Goal: Task Accomplishment & Management: Manage account settings

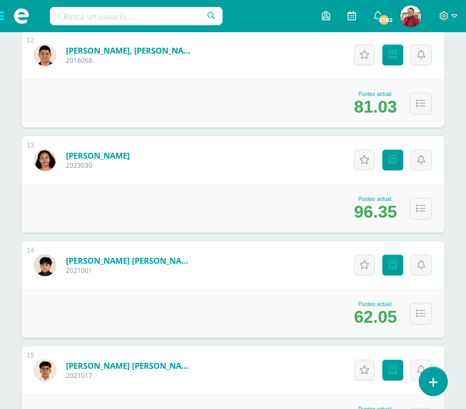
scroll to position [1383, 0]
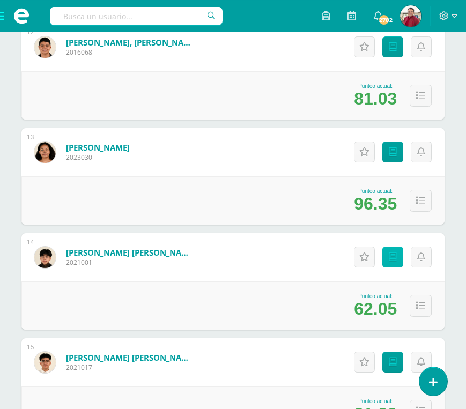
click at [393, 252] on icon at bounding box center [393, 256] width 8 height 9
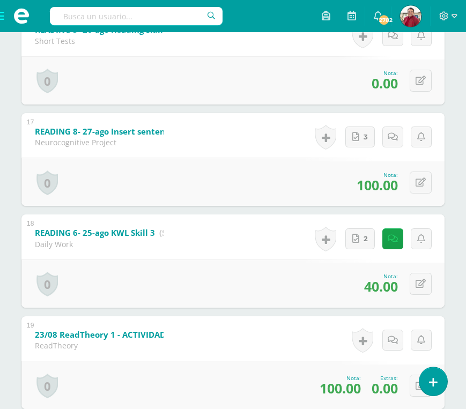
scroll to position [1972, 0]
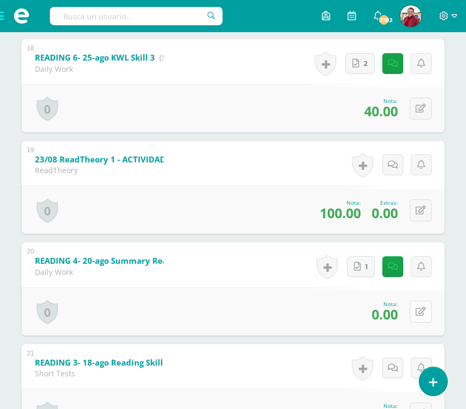
click at [417, 316] on icon at bounding box center [420, 311] width 10 height 9
type input "60"
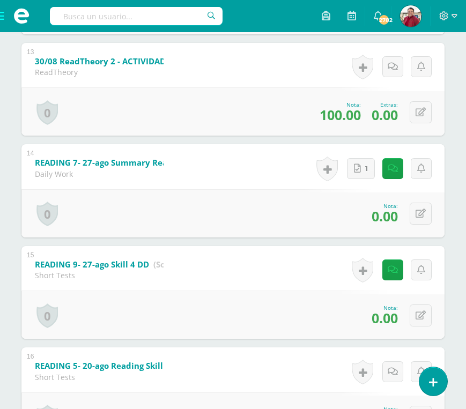
scroll to position [1453, 0]
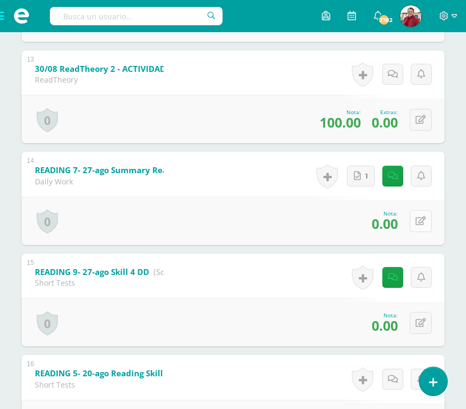
click at [421, 226] on icon at bounding box center [420, 221] width 10 height 9
type input "7"
type input "60"
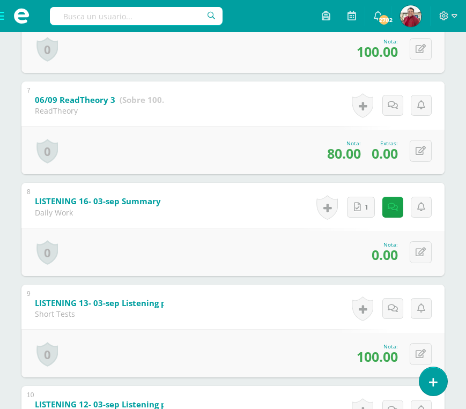
scroll to position [808, 0]
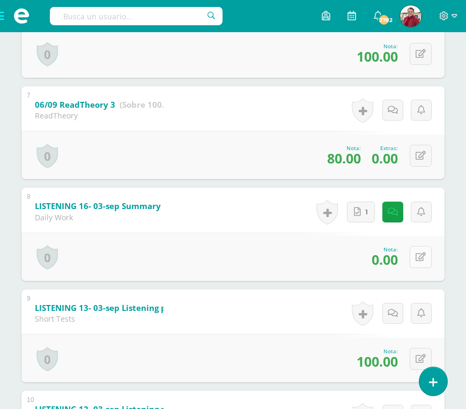
click at [418, 262] on icon at bounding box center [420, 256] width 10 height 9
type input "60"
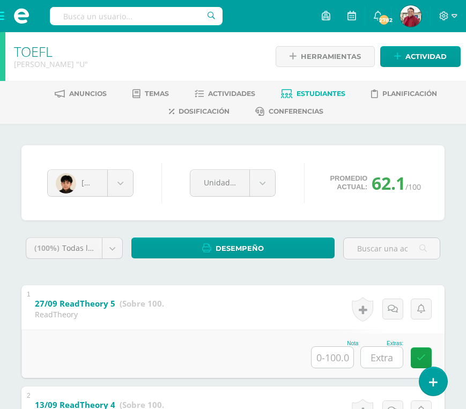
click at [5, 18] on span at bounding box center [21, 16] width 43 height 32
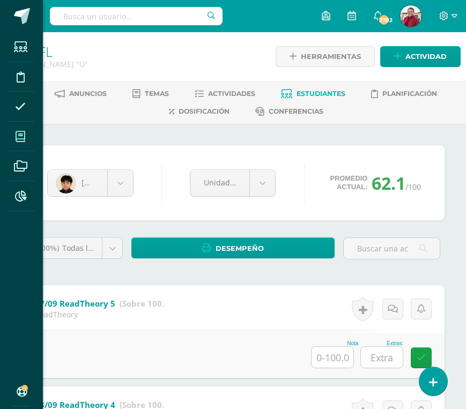
click at [23, 133] on icon at bounding box center [21, 136] width 10 height 11
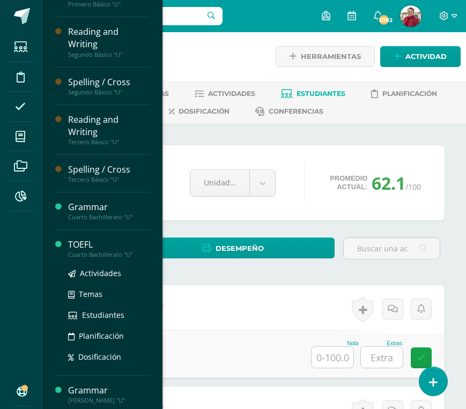
scroll to position [109, 0]
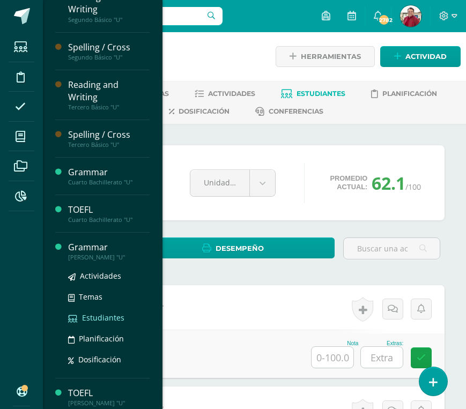
click at [95, 312] on span "Estudiantes" at bounding box center [103, 317] width 42 height 10
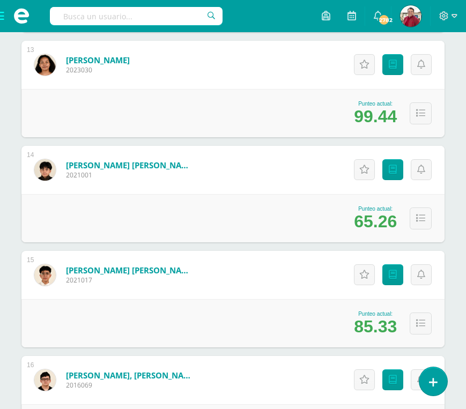
scroll to position [1479, 0]
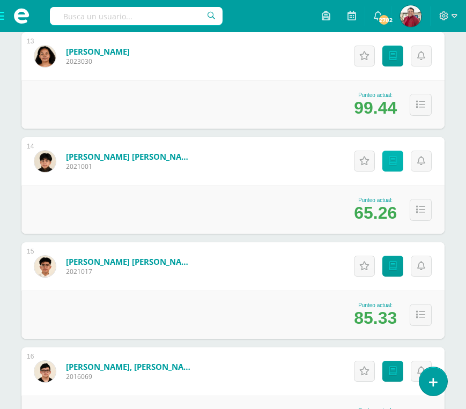
click at [394, 156] on icon at bounding box center [393, 160] width 8 height 9
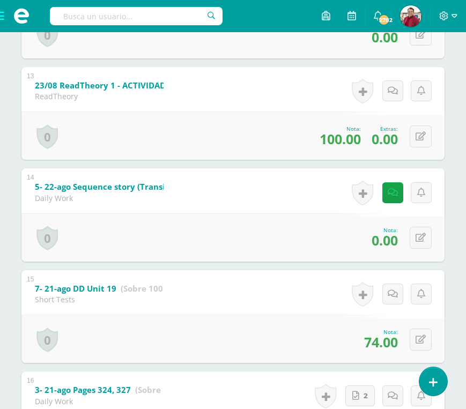
scroll to position [1761, 0]
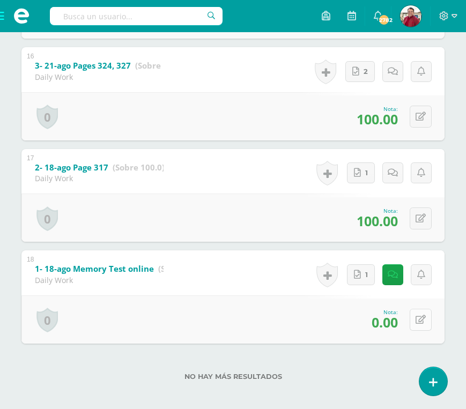
click at [415, 331] on button at bounding box center [420, 320] width 22 height 22
type input "60"
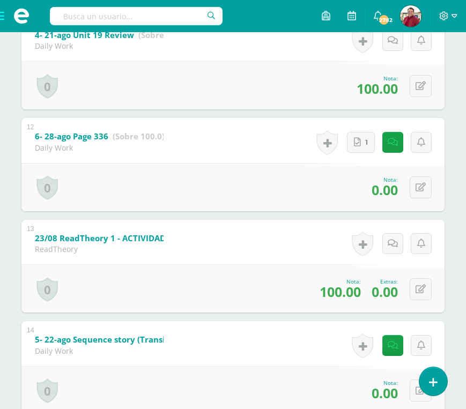
scroll to position [1273, 0]
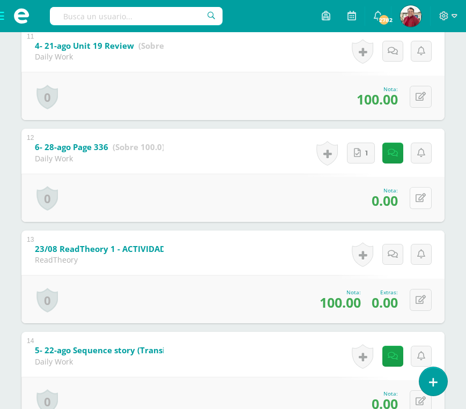
click at [416, 203] on icon at bounding box center [420, 197] width 10 height 9
type input "60"
click at [4, 14] on span at bounding box center [21, 16] width 43 height 32
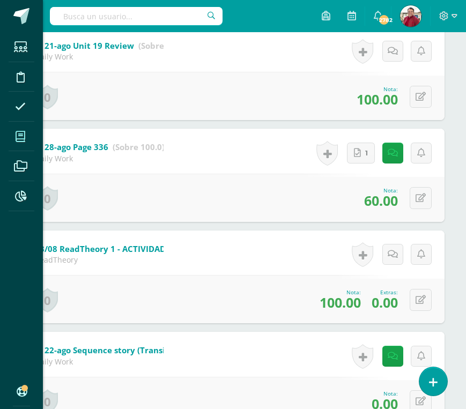
click at [18, 131] on span at bounding box center [21, 136] width 24 height 24
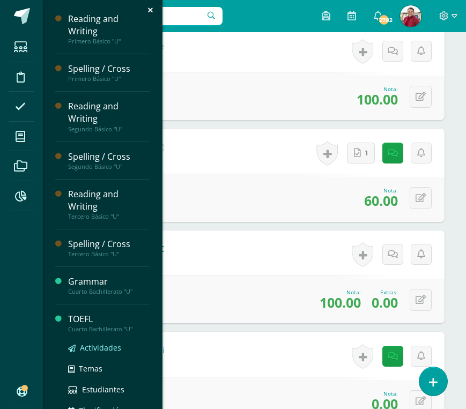
click at [98, 342] on span "Actividades" at bounding box center [100, 347] width 41 height 10
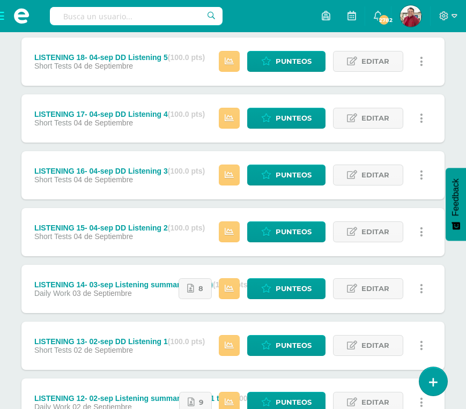
scroll to position [491, 0]
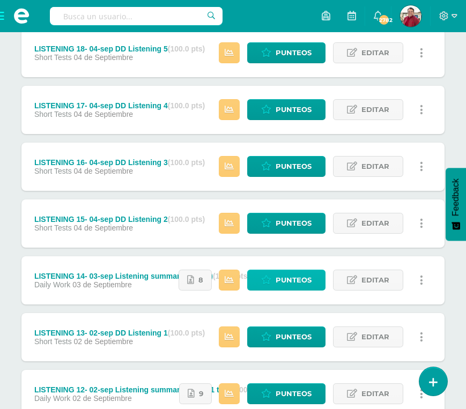
click at [299, 270] on span "Punteos" at bounding box center [293, 280] width 36 height 20
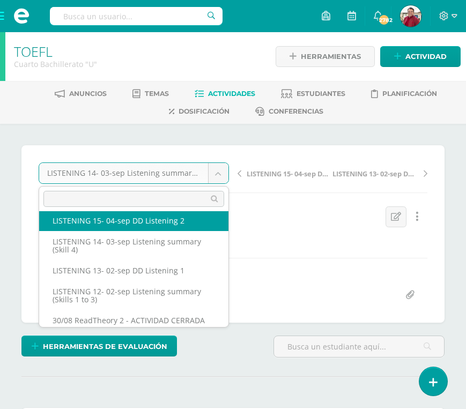
scroll to position [189, 0]
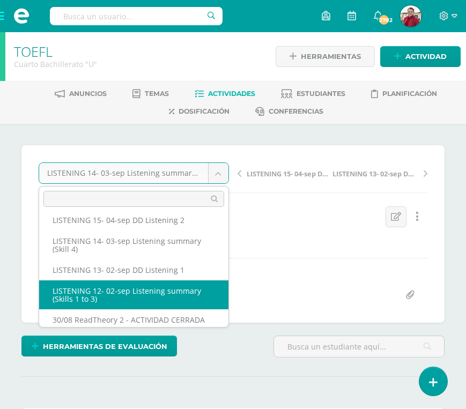
select select "/dashboard/teacher/grade-activity/219723/"
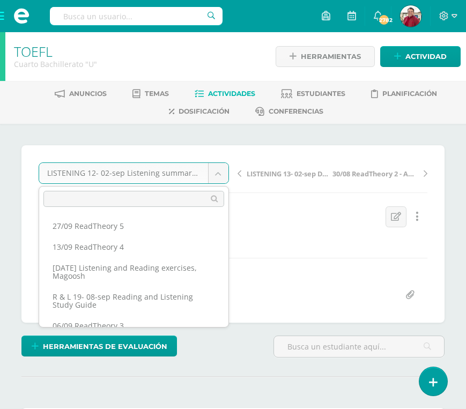
scroll to position [171, 0]
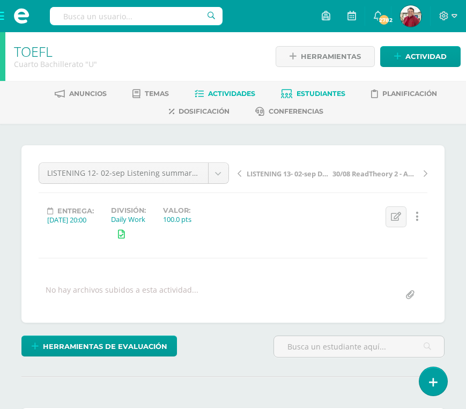
click at [330, 93] on span "Estudiantes" at bounding box center [320, 94] width 49 height 8
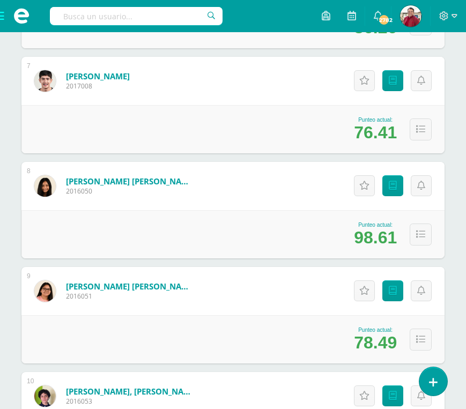
scroll to position [925, 0]
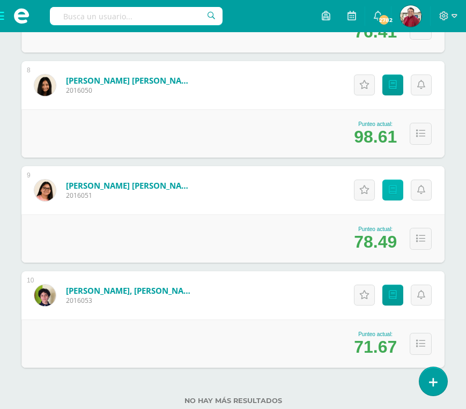
click at [390, 185] on icon at bounding box center [393, 189] width 8 height 9
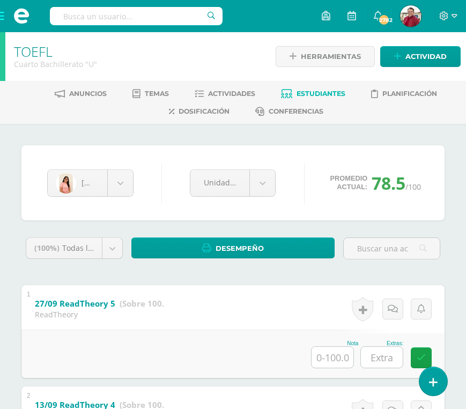
click at [4, 19] on span at bounding box center [21, 16] width 43 height 32
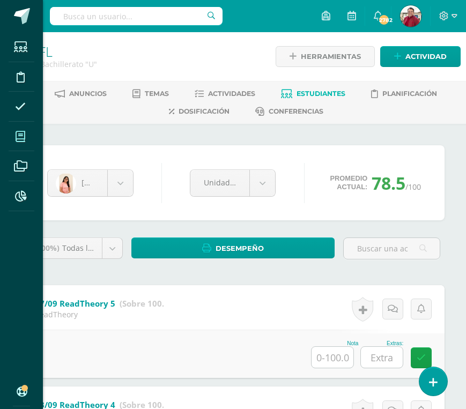
click at [22, 136] on icon at bounding box center [21, 136] width 10 height 11
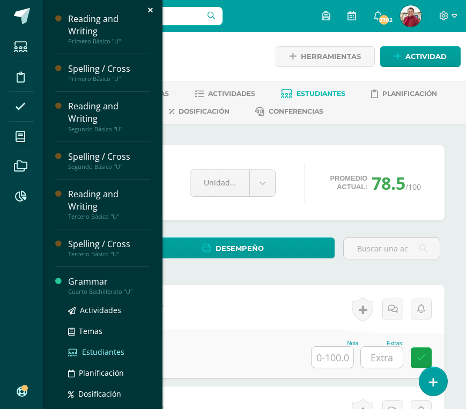
click at [94, 347] on span "Estudiantes" at bounding box center [103, 352] width 42 height 10
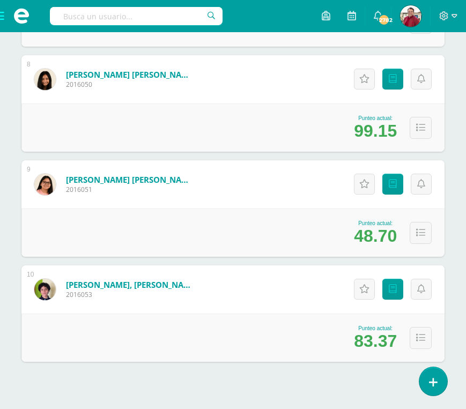
scroll to position [925, 0]
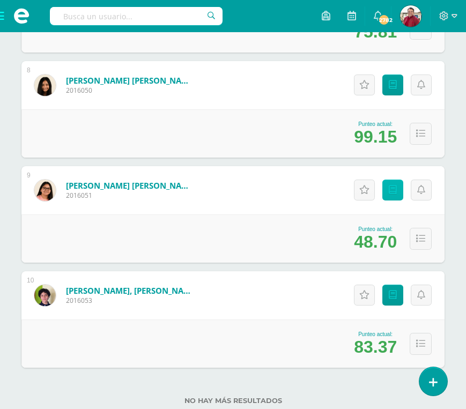
click at [393, 185] on icon at bounding box center [393, 189] width 8 height 9
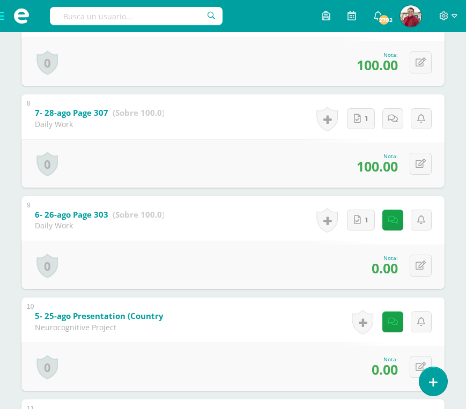
scroll to position [910, 0]
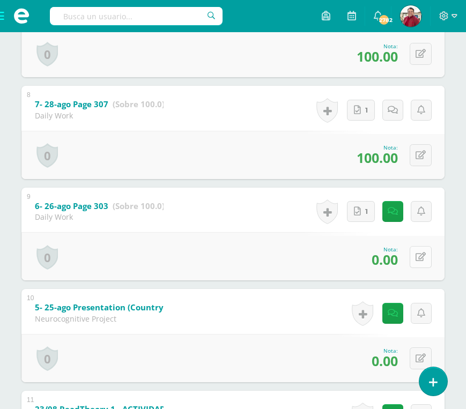
click at [418, 262] on icon at bounding box center [420, 256] width 10 height 9
type input "60"
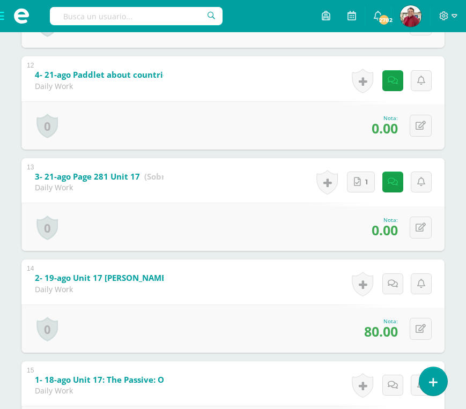
scroll to position [1345, 0]
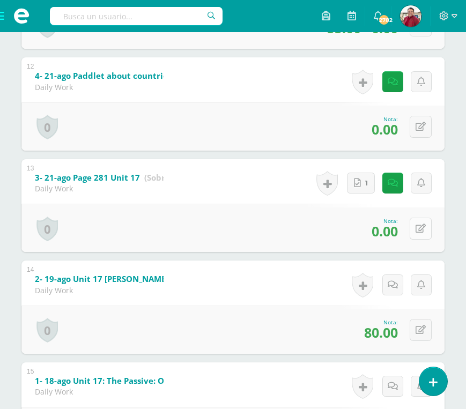
click at [424, 233] on icon at bounding box center [420, 228] width 10 height 9
type input "60"
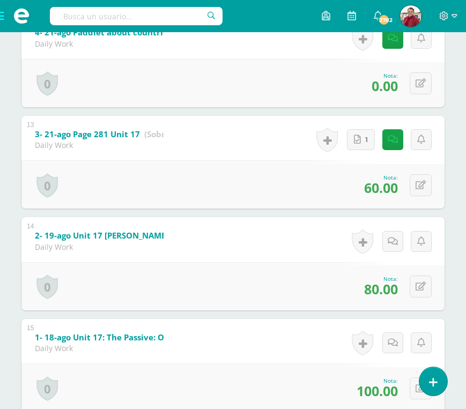
scroll to position [1454, 0]
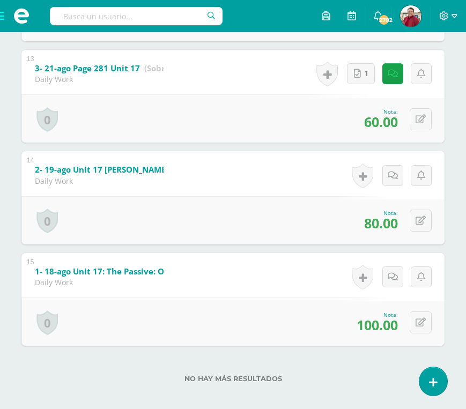
click at [6, 19] on span at bounding box center [21, 16] width 43 height 32
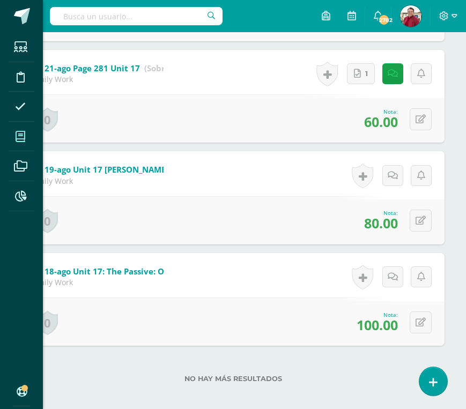
click at [23, 136] on icon at bounding box center [21, 136] width 10 height 11
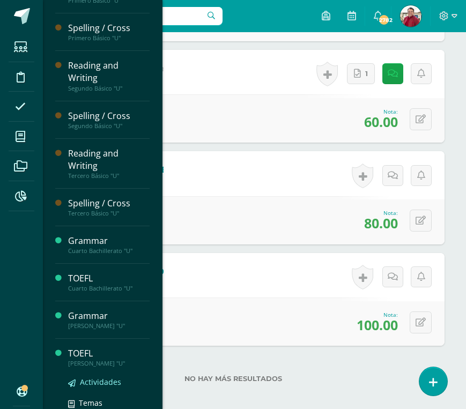
scroll to position [109, 0]
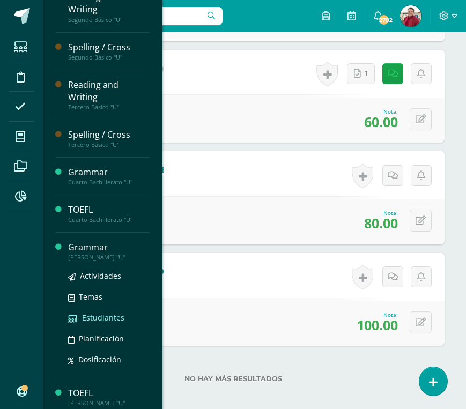
click at [95, 312] on span "Estudiantes" at bounding box center [103, 317] width 42 height 10
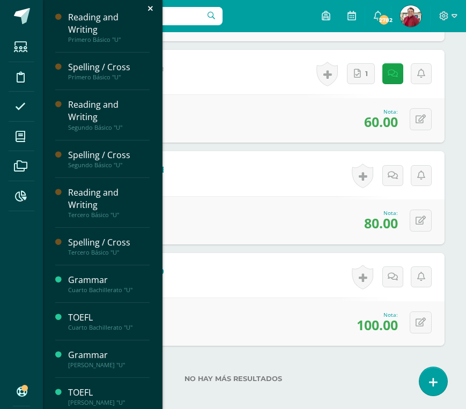
scroll to position [1, 0]
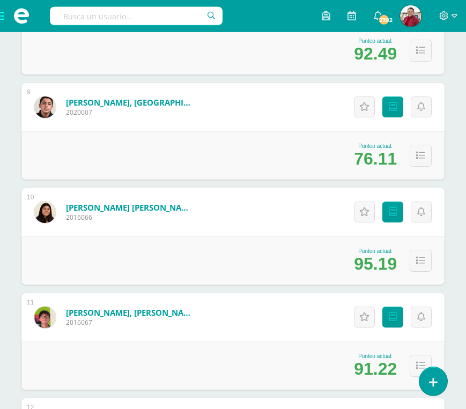
scroll to position [891, 0]
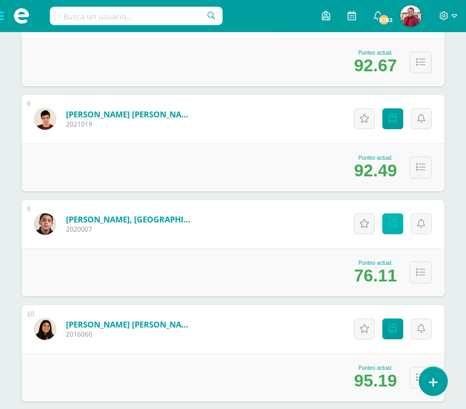
click at [398, 213] on link "Punteos" at bounding box center [392, 223] width 21 height 21
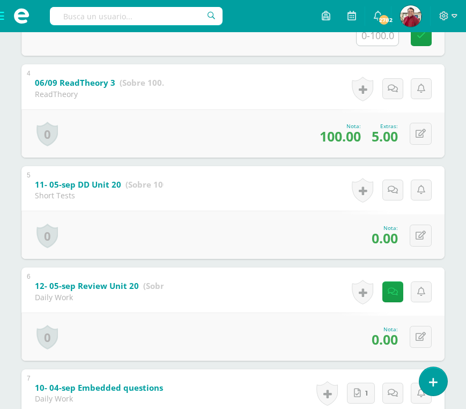
scroll to position [546, 0]
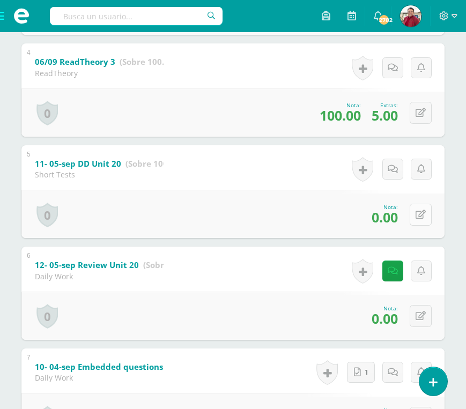
click at [420, 219] on icon at bounding box center [420, 214] width 10 height 9
type input "71"
click at [427, 321] on button at bounding box center [420, 316] width 22 height 22
type input "100"
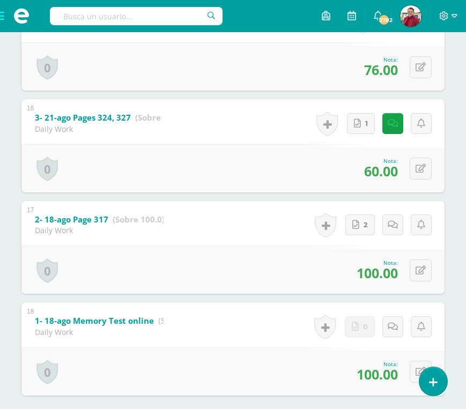
scroll to position [1761, 0]
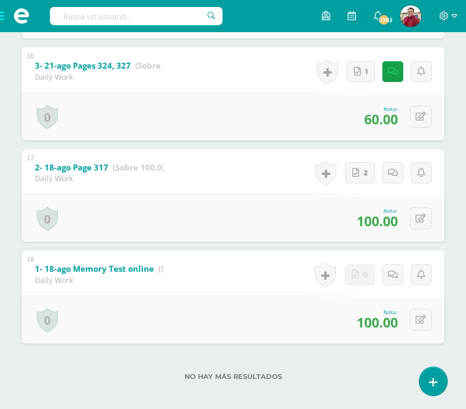
click at [4, 20] on span at bounding box center [21, 16] width 43 height 32
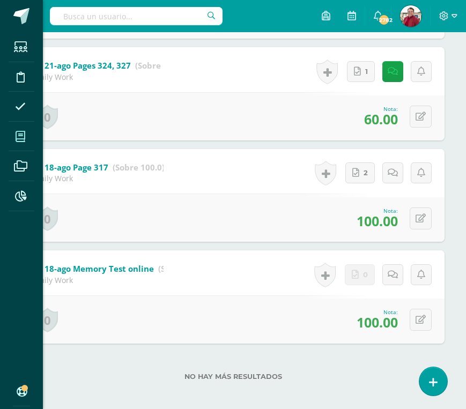
click at [19, 133] on icon at bounding box center [21, 136] width 10 height 11
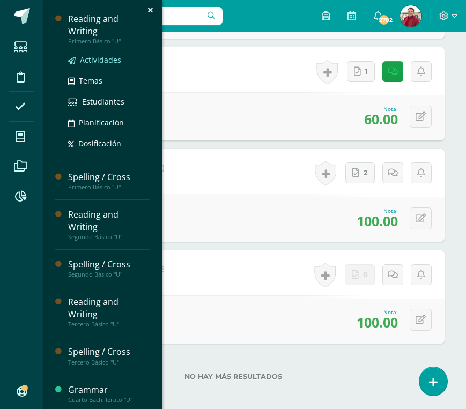
click at [101, 55] on span "Actividades" at bounding box center [100, 60] width 41 height 10
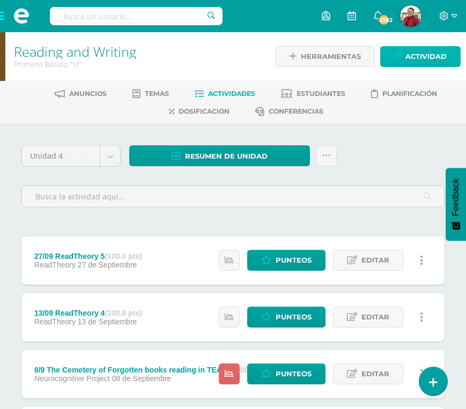
click at [425, 61] on span "Actividad" at bounding box center [425, 57] width 41 height 20
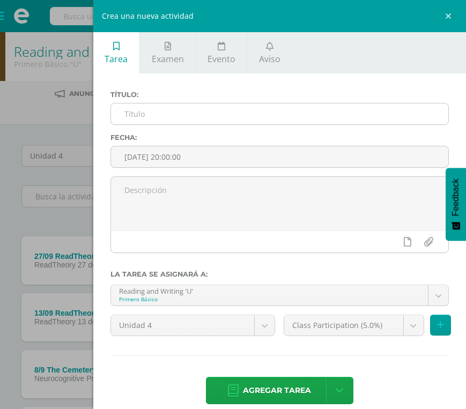
click at [243, 115] on input "text" at bounding box center [279, 113] width 337 height 21
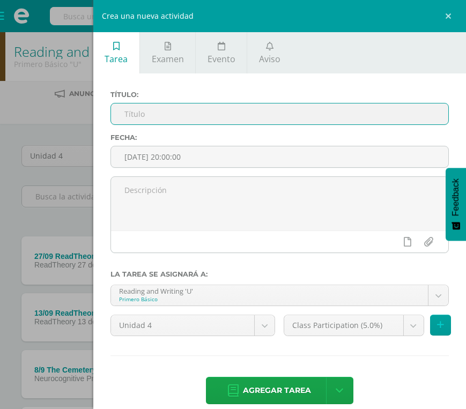
paste input "PreToefl 4- 01-sep Speaking activity (Vocaroo)"
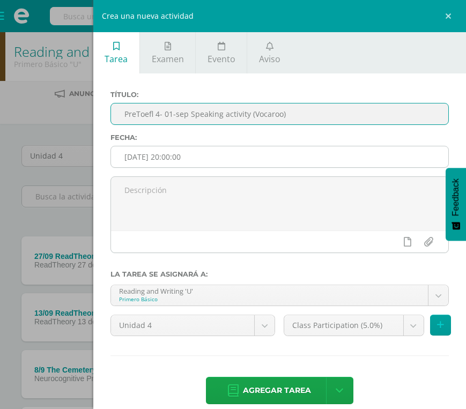
type input "PreToefl 4- 01-sep Speaking activity (Vocaroo)"
click at [178, 161] on input "[DATE] 20:00:00" at bounding box center [279, 156] width 337 height 21
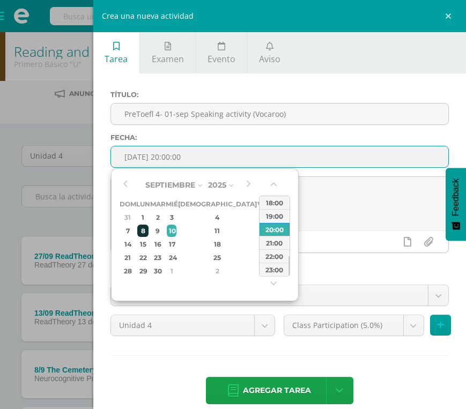
click at [145, 230] on div "8" at bounding box center [142, 231] width 11 height 12
type input "[DATE] 20:00"
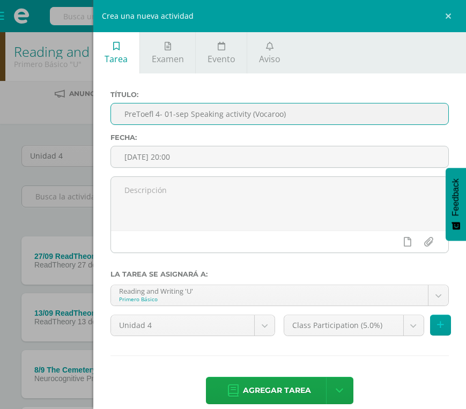
click at [170, 114] on input "PreToefl 4- 01-sep Speaking activity (Vocaroo)" at bounding box center [279, 113] width 337 height 21
type input "PreToefl 4- 08-sep Speaking activity (Vocaroo)"
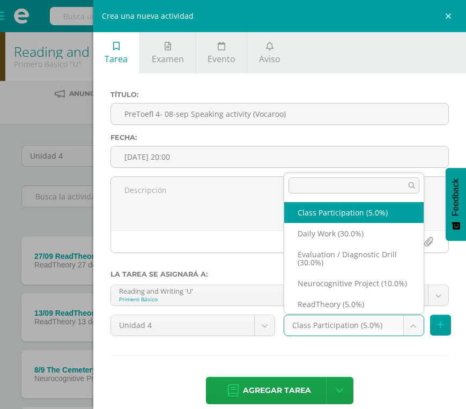
scroll to position [1, 0]
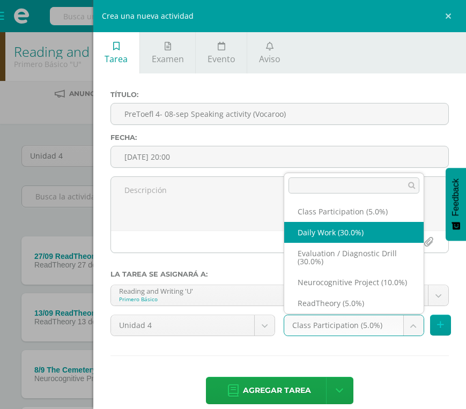
select select "202347"
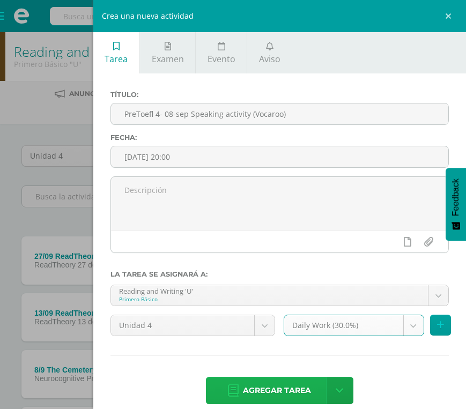
click at [264, 383] on span "Agregar tarea" at bounding box center [277, 390] width 68 height 26
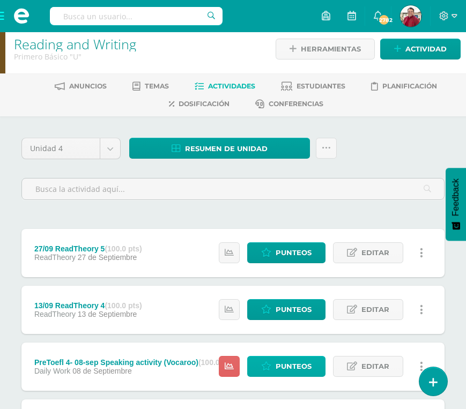
scroll to position [14, 0]
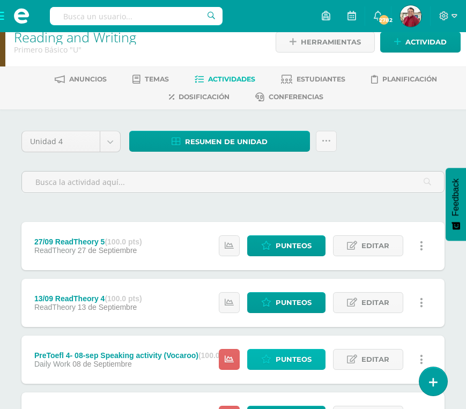
click at [285, 349] on span "Punteos" at bounding box center [293, 359] width 36 height 20
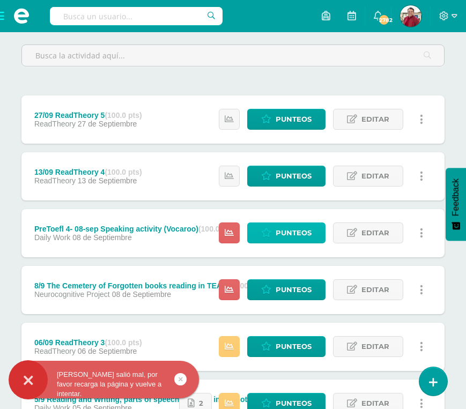
scroll to position [146, 0]
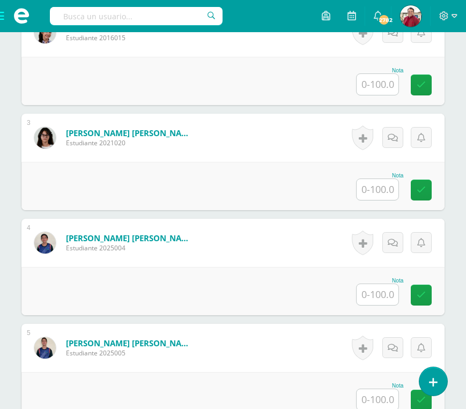
scroll to position [721, 0]
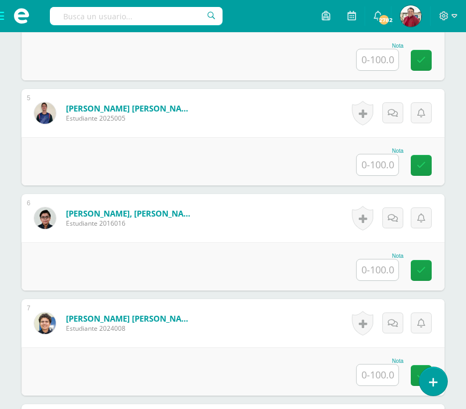
click at [381, 154] on input "text" at bounding box center [377, 164] width 42 height 21
type input "85"
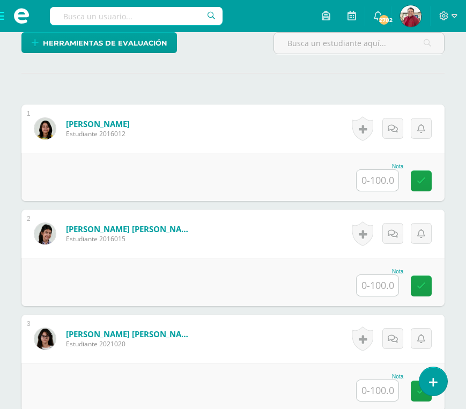
scroll to position [248, 0]
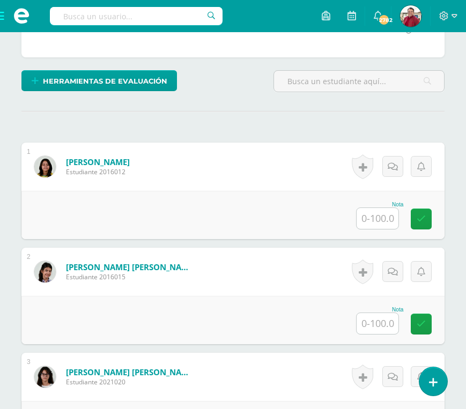
click at [373, 313] on input "text" at bounding box center [377, 323] width 42 height 21
type input "88"
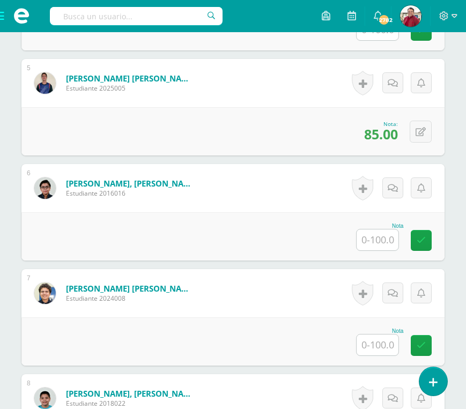
scroll to position [1274, 0]
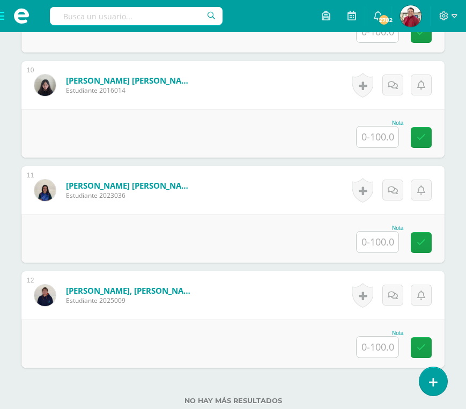
click at [378, 232] on input "text" at bounding box center [377, 242] width 42 height 21
type input "90"
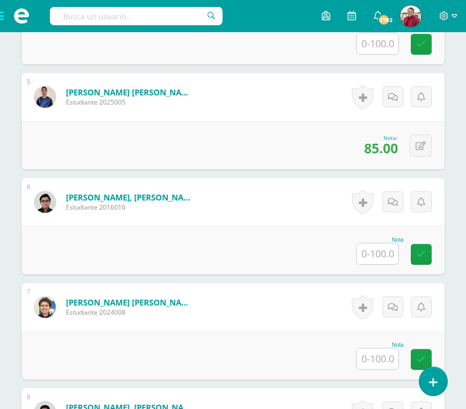
scroll to position [735, 0]
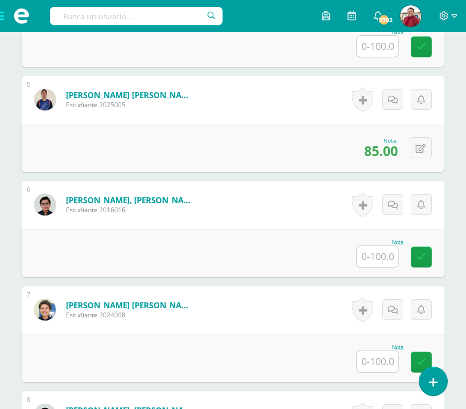
click at [380, 246] on input "text" at bounding box center [377, 256] width 42 height 21
type input "88"
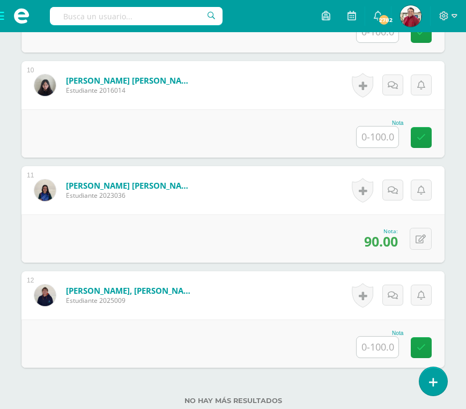
click at [370, 126] on input "text" at bounding box center [377, 136] width 42 height 21
type input "90"
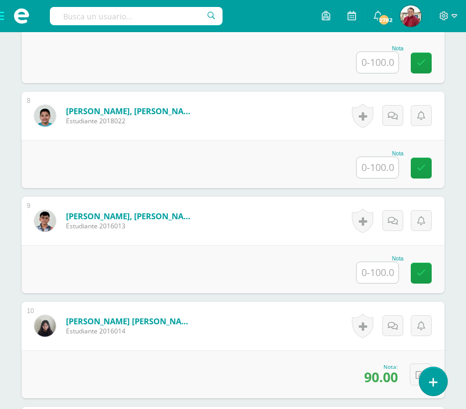
scroll to position [1032, 0]
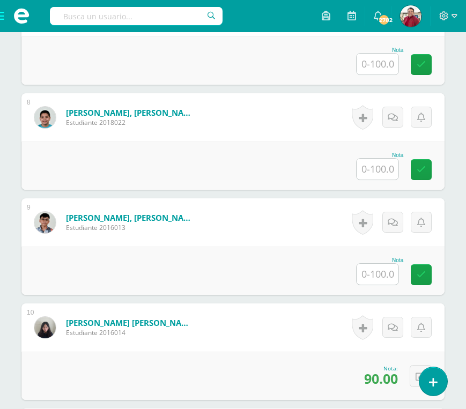
click at [372, 264] on input "text" at bounding box center [377, 274] width 42 height 21
type input "85"
click at [396, 218] on icon at bounding box center [392, 222] width 10 height 9
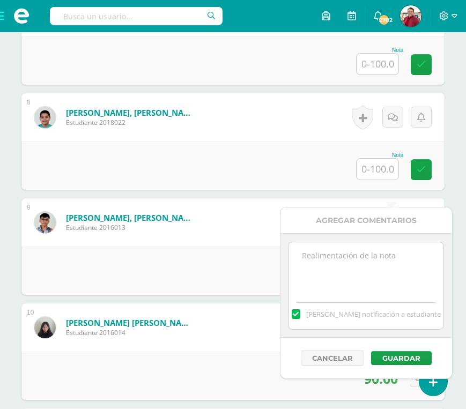
click at [315, 253] on textarea at bounding box center [365, 269] width 155 height 54
type textarea "Great job!"
click at [386, 353] on button "Guardar" at bounding box center [401, 358] width 61 height 14
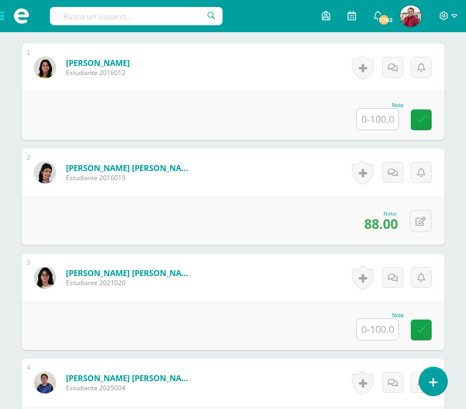
scroll to position [305, 0]
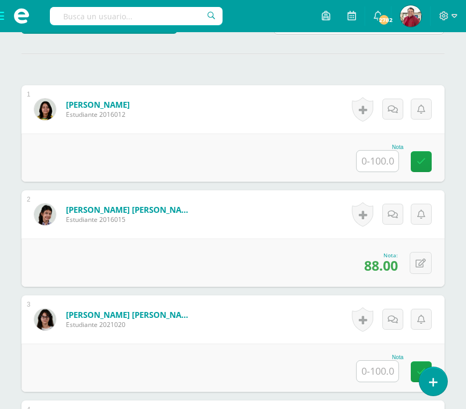
click at [382, 151] on input "text" at bounding box center [377, 161] width 42 height 21
type input "90"
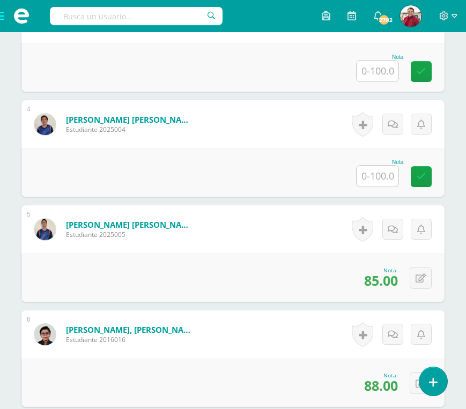
scroll to position [613, 0]
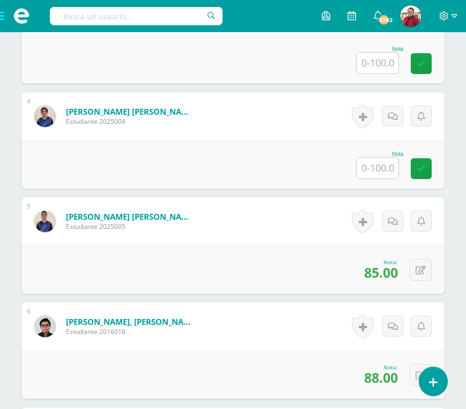
click at [379, 158] on input "text" at bounding box center [377, 168] width 42 height 21
type input "95"
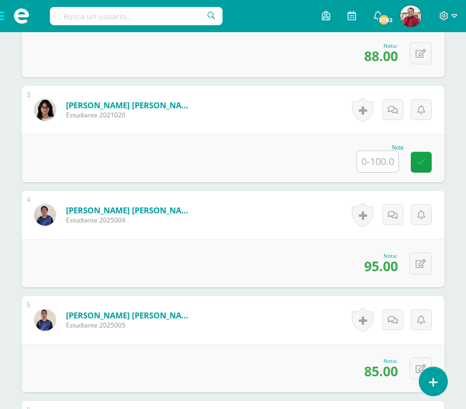
scroll to position [492, 0]
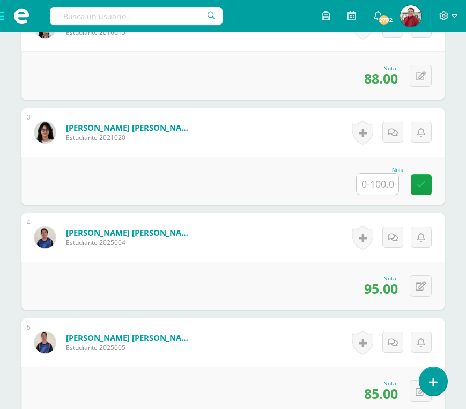
click at [372, 174] on input "text" at bounding box center [377, 184] width 42 height 21
type input "0"
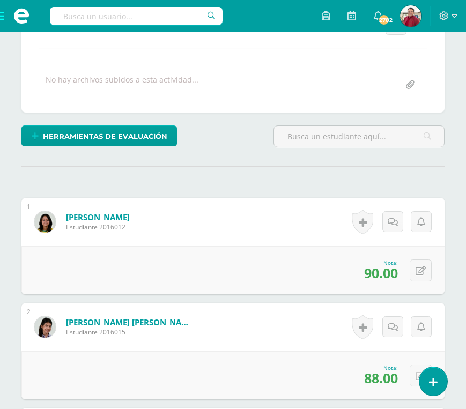
scroll to position [333, 0]
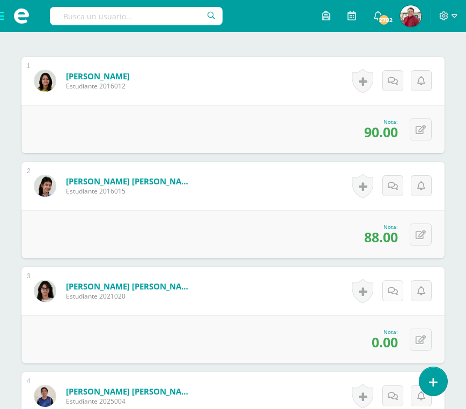
click at [394, 287] on icon at bounding box center [392, 291] width 10 height 9
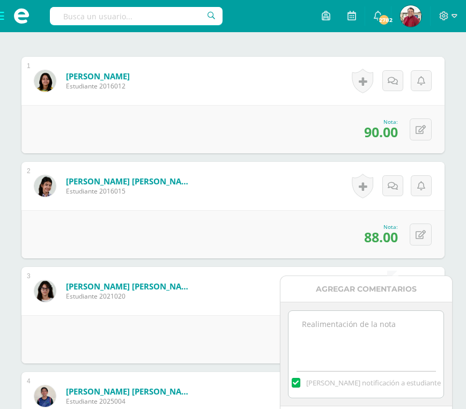
click at [357, 318] on textarea at bounding box center [365, 338] width 155 height 54
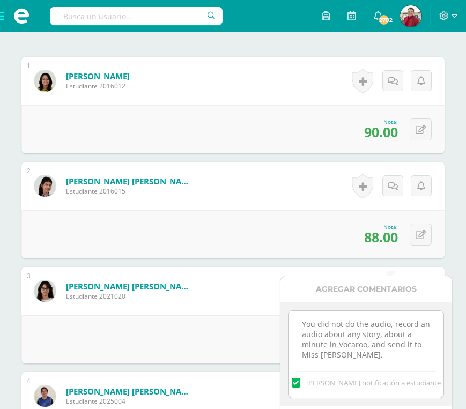
scroll to position [4, 0]
click at [365, 333] on textarea "You did not do the audio, record an audio about any story, about a minute in Vo…" at bounding box center [365, 338] width 155 height 54
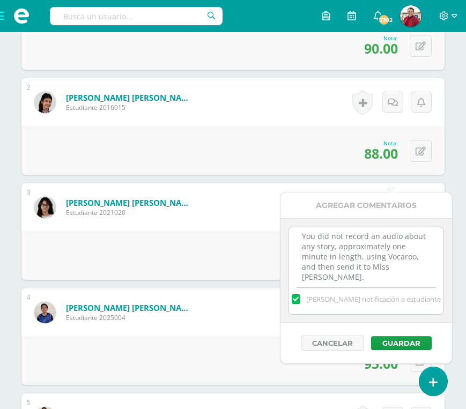
scroll to position [417, 0]
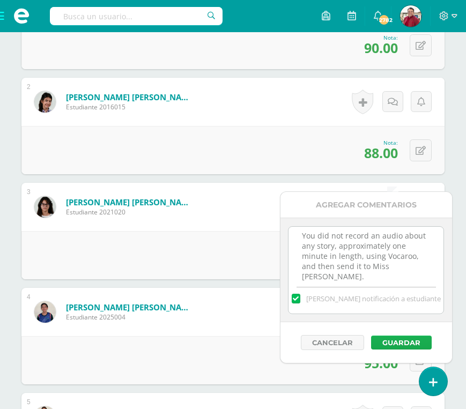
type textarea "You did not record an audio about any story, approximately one minute in length…"
click at [395, 341] on button "Guardar" at bounding box center [401, 342] width 61 height 14
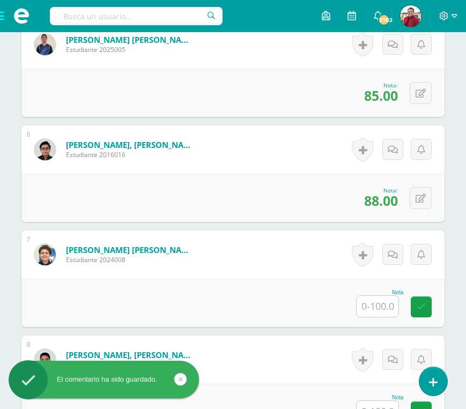
scroll to position [806, 0]
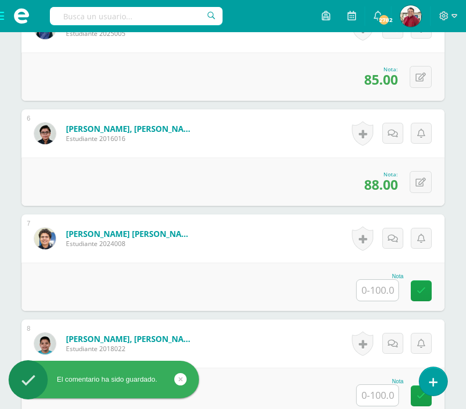
click at [375, 280] on input "text" at bounding box center [377, 290] width 42 height 21
type input "0"
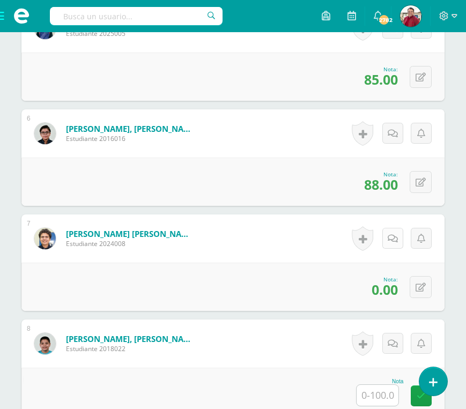
click at [394, 228] on link at bounding box center [392, 238] width 21 height 21
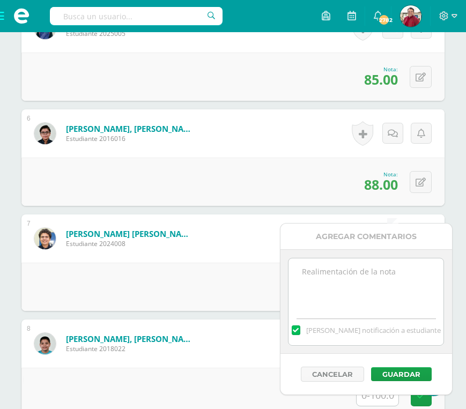
click at [341, 285] on textarea at bounding box center [365, 285] width 155 height 54
paste textarea "You did not record an audio about any story, approximately one minute in length…"
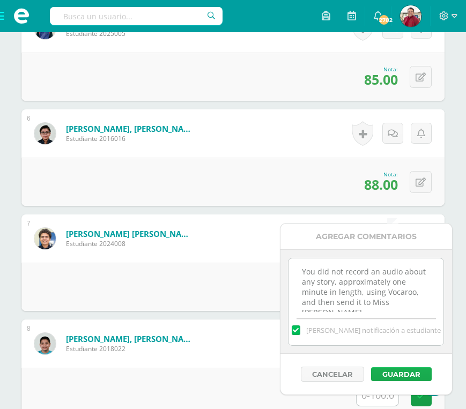
type textarea "You did not record an audio about any story, approximately one minute in length…"
click at [407, 373] on button "Guardar" at bounding box center [401, 374] width 61 height 14
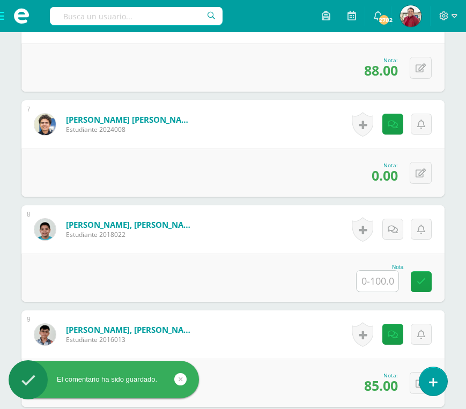
scroll to position [1014, 0]
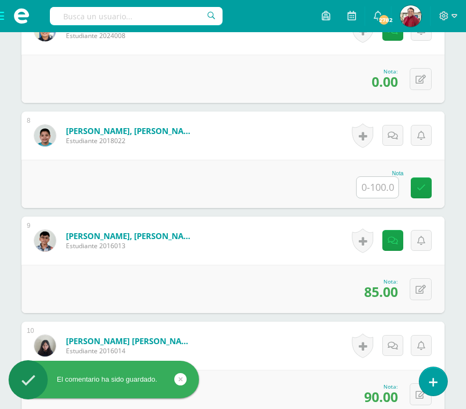
click at [376, 177] on input "text" at bounding box center [377, 187] width 42 height 21
type input "0"
click at [393, 131] on icon at bounding box center [392, 135] width 10 height 9
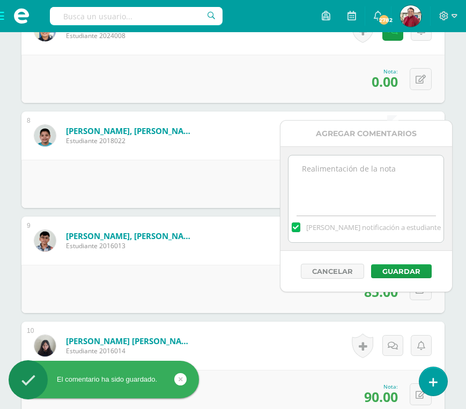
click at [349, 194] on textarea at bounding box center [365, 182] width 155 height 54
paste textarea "You did not record an audio about any story, approximately one minute in length…"
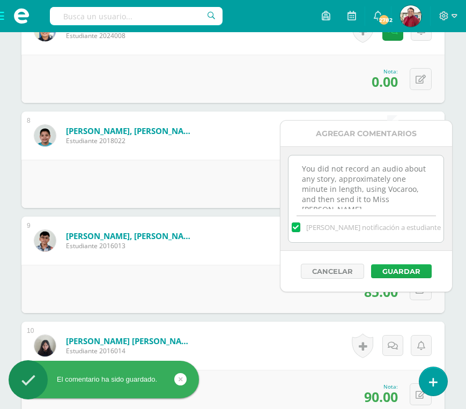
type textarea "You did not record an audio about any story, approximately one minute in length…"
click at [401, 269] on button "Guardar" at bounding box center [401, 271] width 61 height 14
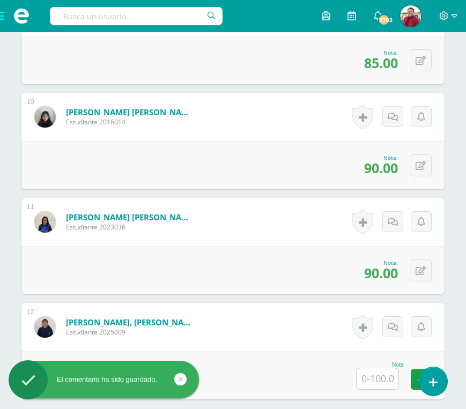
scroll to position [1274, 0]
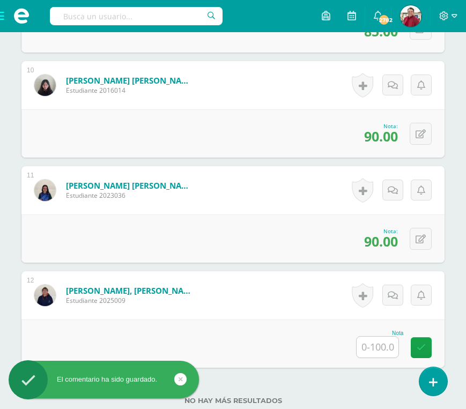
click at [377, 337] on input "text" at bounding box center [377, 347] width 42 height 21
type input "0"
click at [396, 291] on icon at bounding box center [392, 295] width 10 height 9
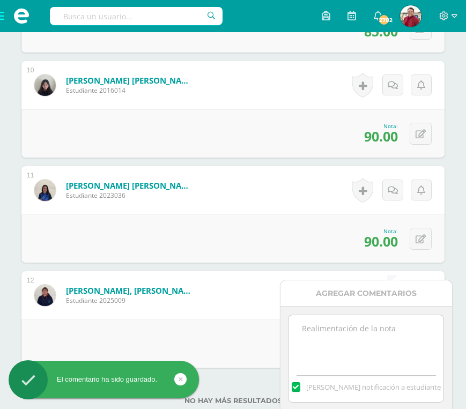
click at [358, 347] on textarea at bounding box center [365, 342] width 155 height 54
paste textarea "You did not record an audio about any story, approximately one minute in length…"
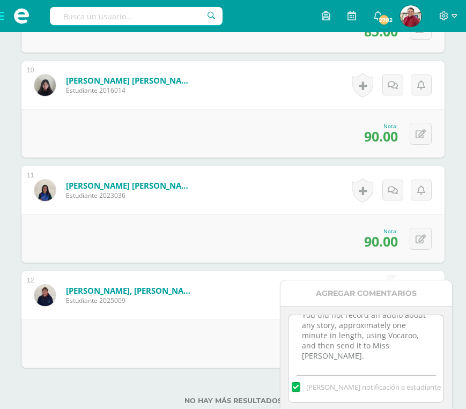
scroll to position [1317, 0]
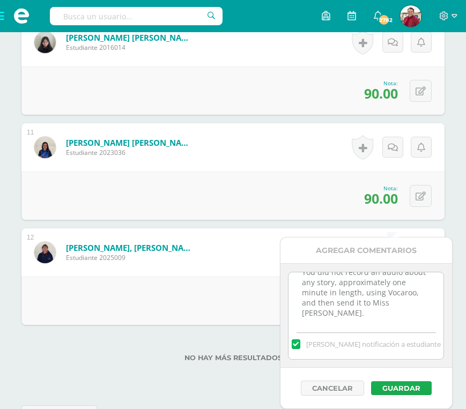
type textarea "You did not record an audio about any story, approximately one minute in length…"
click at [412, 382] on button "Guardar" at bounding box center [401, 388] width 61 height 14
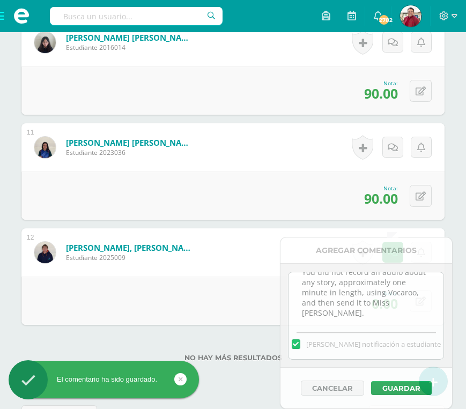
scroll to position [1274, 0]
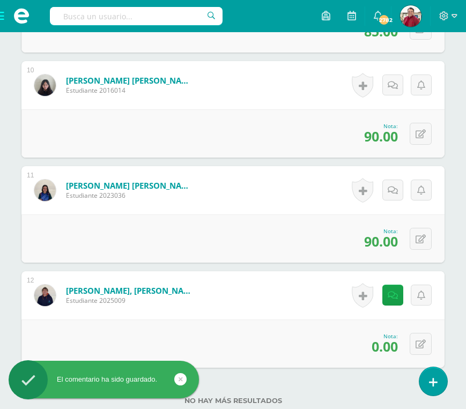
click at [5, 17] on span at bounding box center [21, 16] width 43 height 32
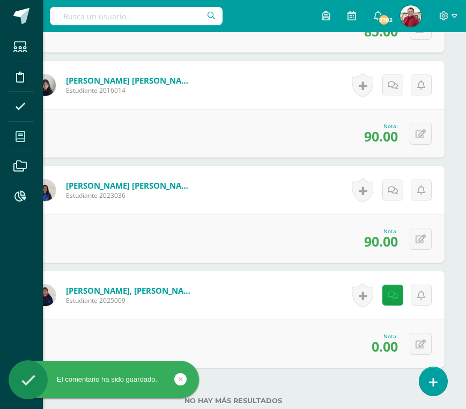
click at [20, 129] on span at bounding box center [21, 136] width 24 height 24
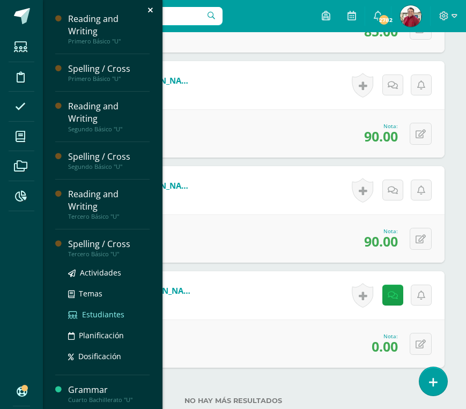
click at [93, 309] on span "Estudiantes" at bounding box center [103, 314] width 42 height 10
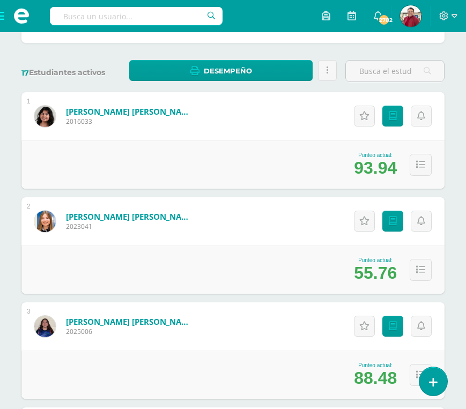
scroll to position [168, 0]
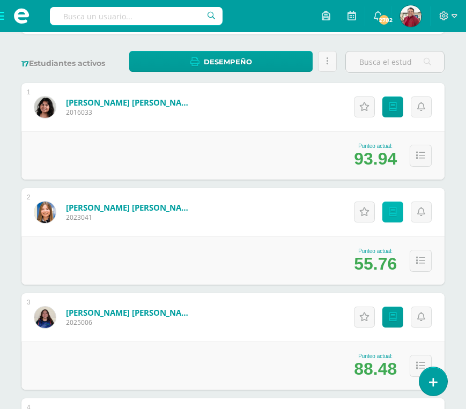
click at [396, 207] on icon at bounding box center [393, 211] width 8 height 9
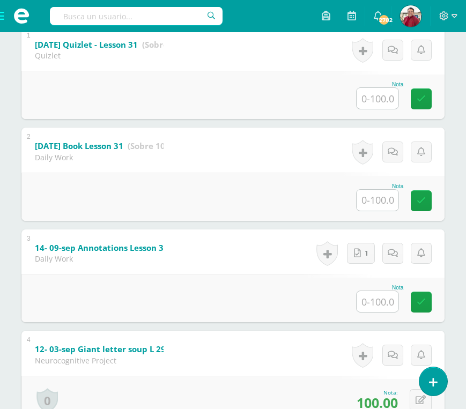
scroll to position [263, 0]
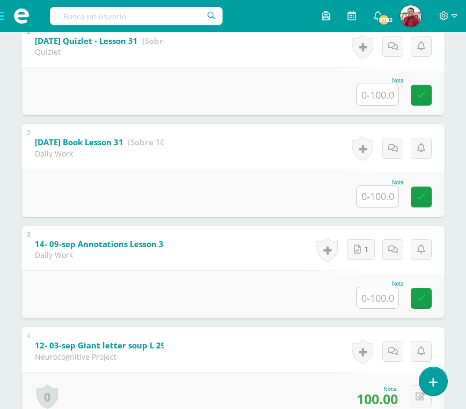
click at [370, 299] on input "text" at bounding box center [377, 297] width 42 height 21
type input "100"
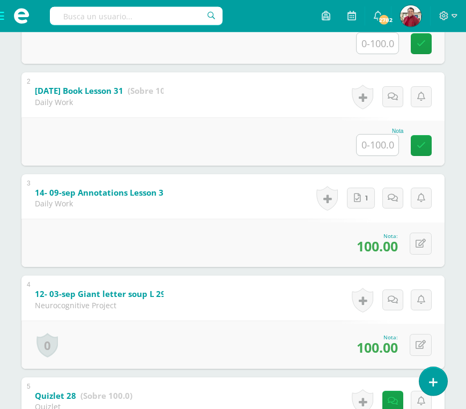
scroll to position [0, 0]
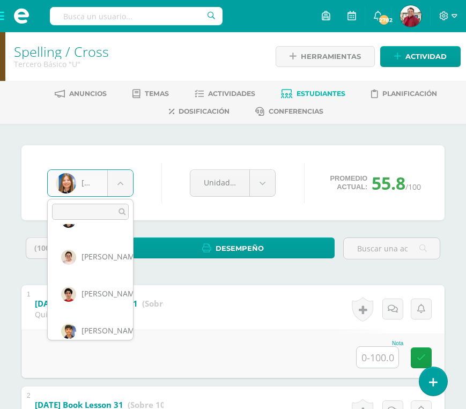
scroll to position [363, 0]
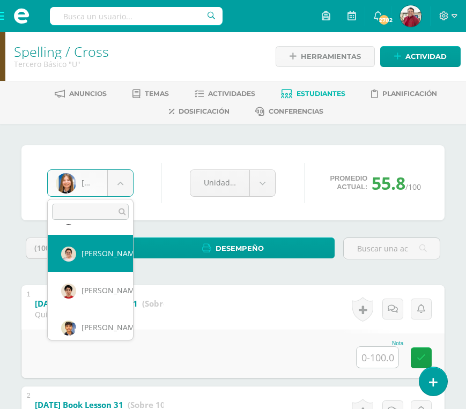
select select "547"
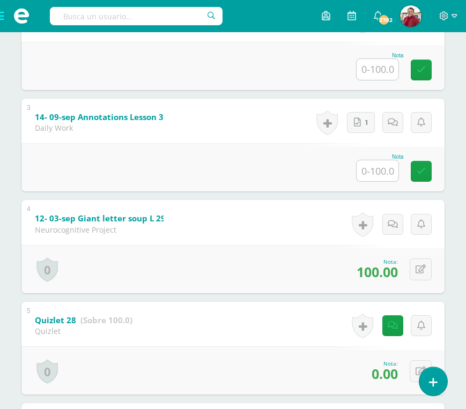
scroll to position [459, 0]
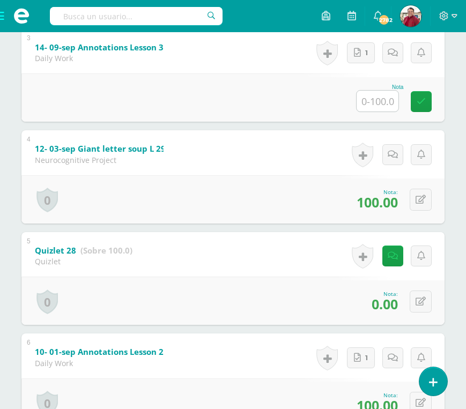
click at [370, 108] on input "text" at bounding box center [377, 101] width 42 height 21
type input "100"
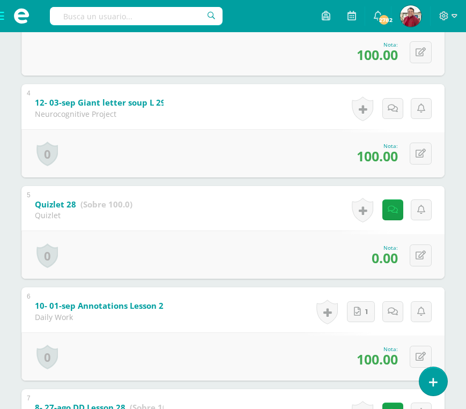
scroll to position [535, 0]
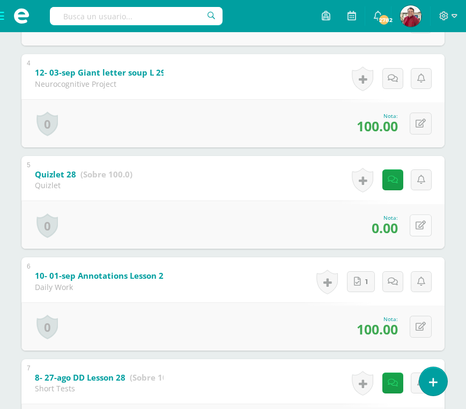
click at [419, 226] on icon at bounding box center [420, 225] width 10 height 9
type input "70"
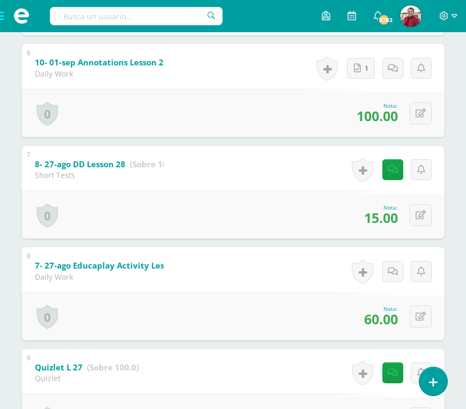
scroll to position [750, 0]
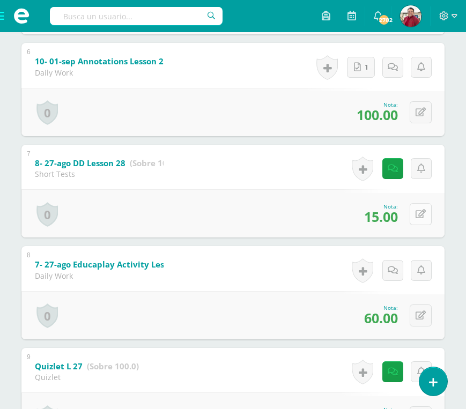
click at [419, 219] on icon at bounding box center [420, 214] width 10 height 9
type input "61"
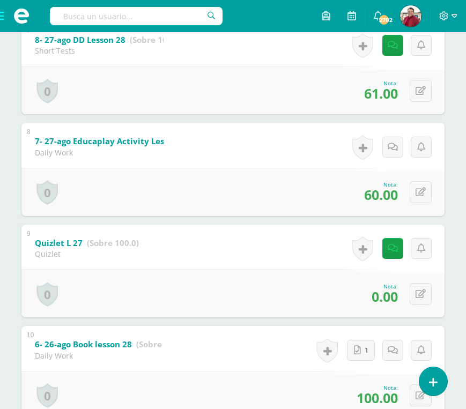
scroll to position [926, 0]
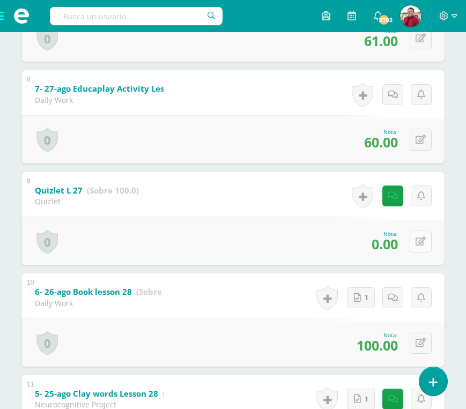
click at [415, 251] on button at bounding box center [420, 241] width 22 height 22
type input "1"
type input "61"
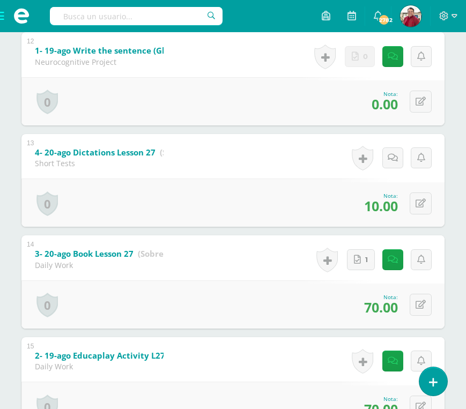
scroll to position [1379, 0]
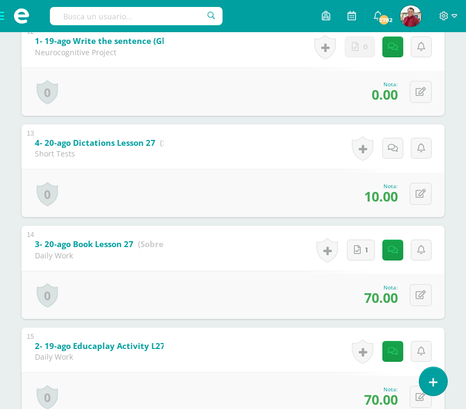
click at [411, 193] on div "0 [GEOGRAPHIC_DATA] Logros obtenidos Aún no hay logros agregados Nota: 10.00" at bounding box center [232, 193] width 423 height 48
click at [424, 198] on icon at bounding box center [420, 193] width 10 height 9
type input "61"
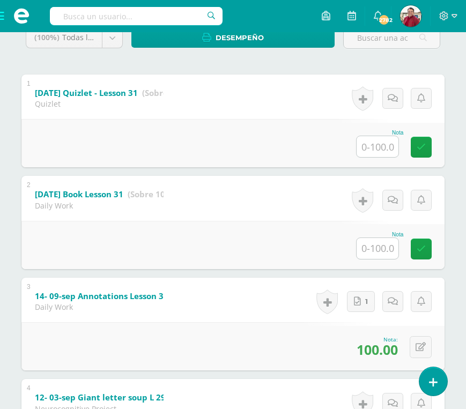
scroll to position [0, 0]
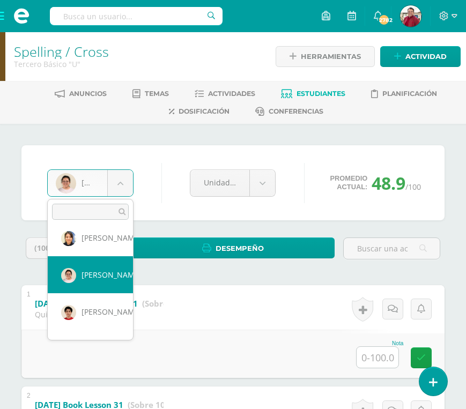
scroll to position [344, 0]
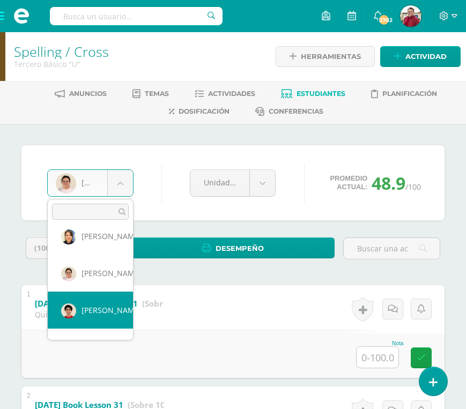
select select "518"
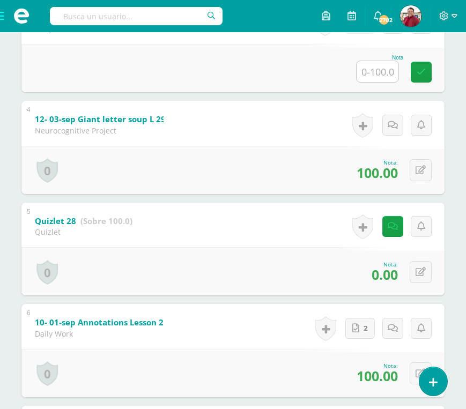
scroll to position [539, 0]
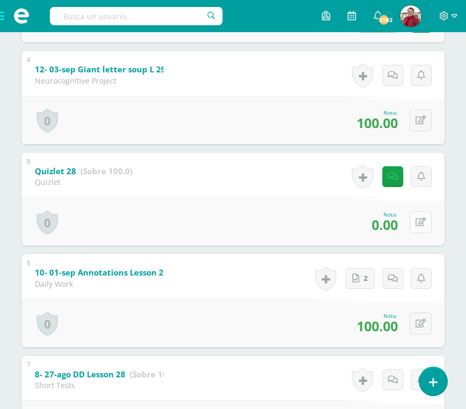
click at [421, 225] on icon at bounding box center [420, 222] width 10 height 9
type input "70"
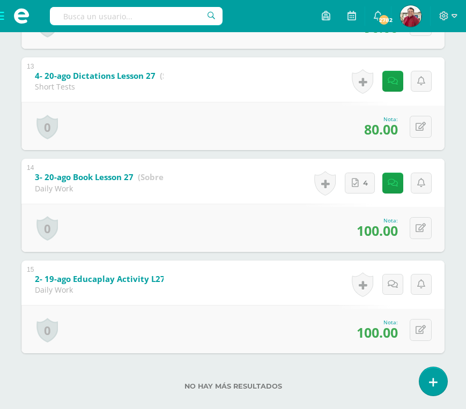
scroll to position [1454, 0]
